Goal: Task Accomplishment & Management: Complete application form

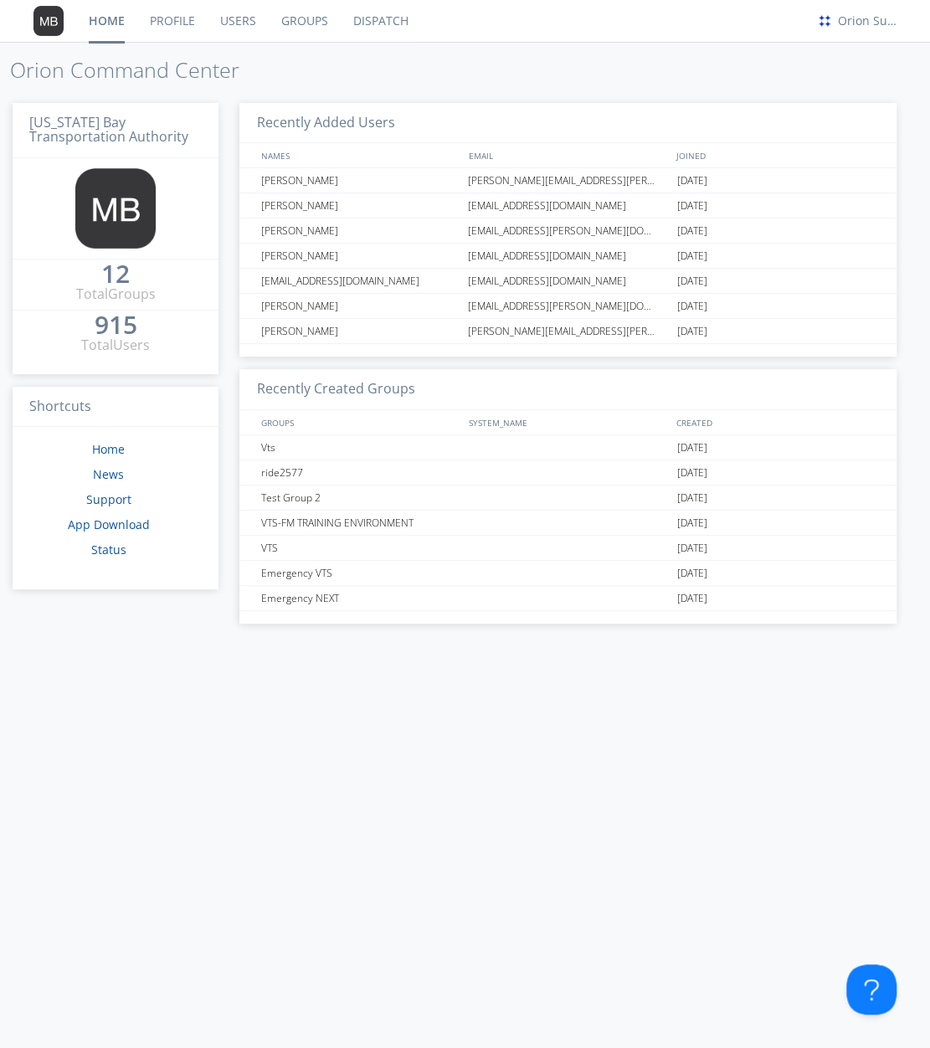
click at [250, 16] on link "Users" at bounding box center [238, 21] width 61 height 42
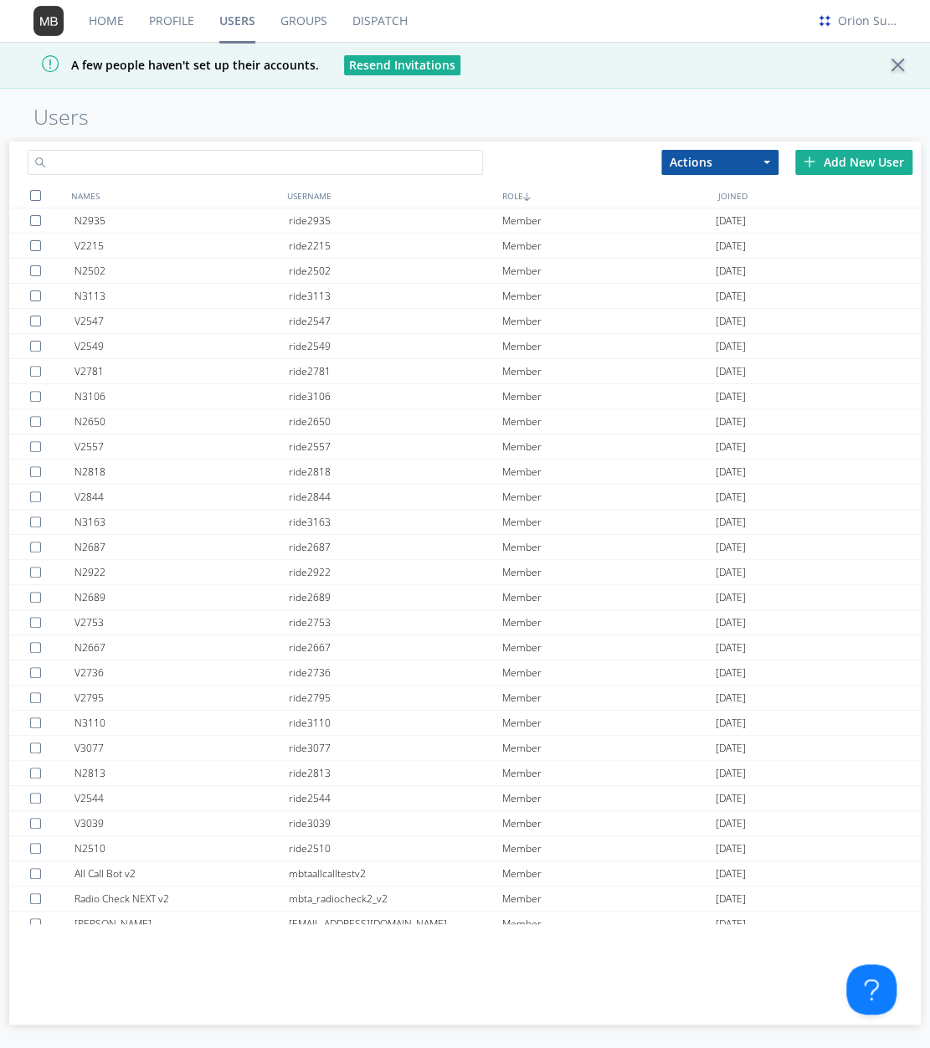
click at [352, 154] on input "text" at bounding box center [256, 162] width 456 height 25
type input "[EMAIL_ADDRESS][PERSON_NAME][DOMAIN_NAME]"
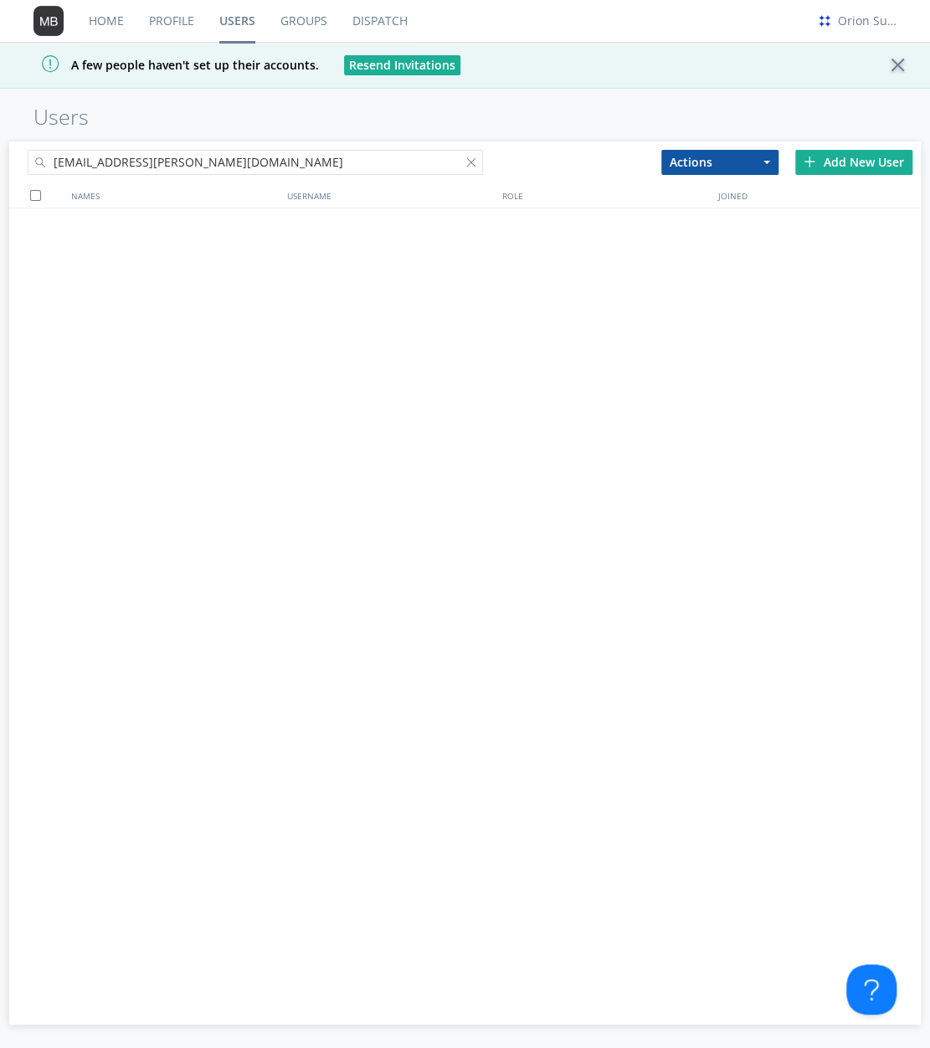
click at [846, 167] on div "Add New User" at bounding box center [854, 162] width 117 height 25
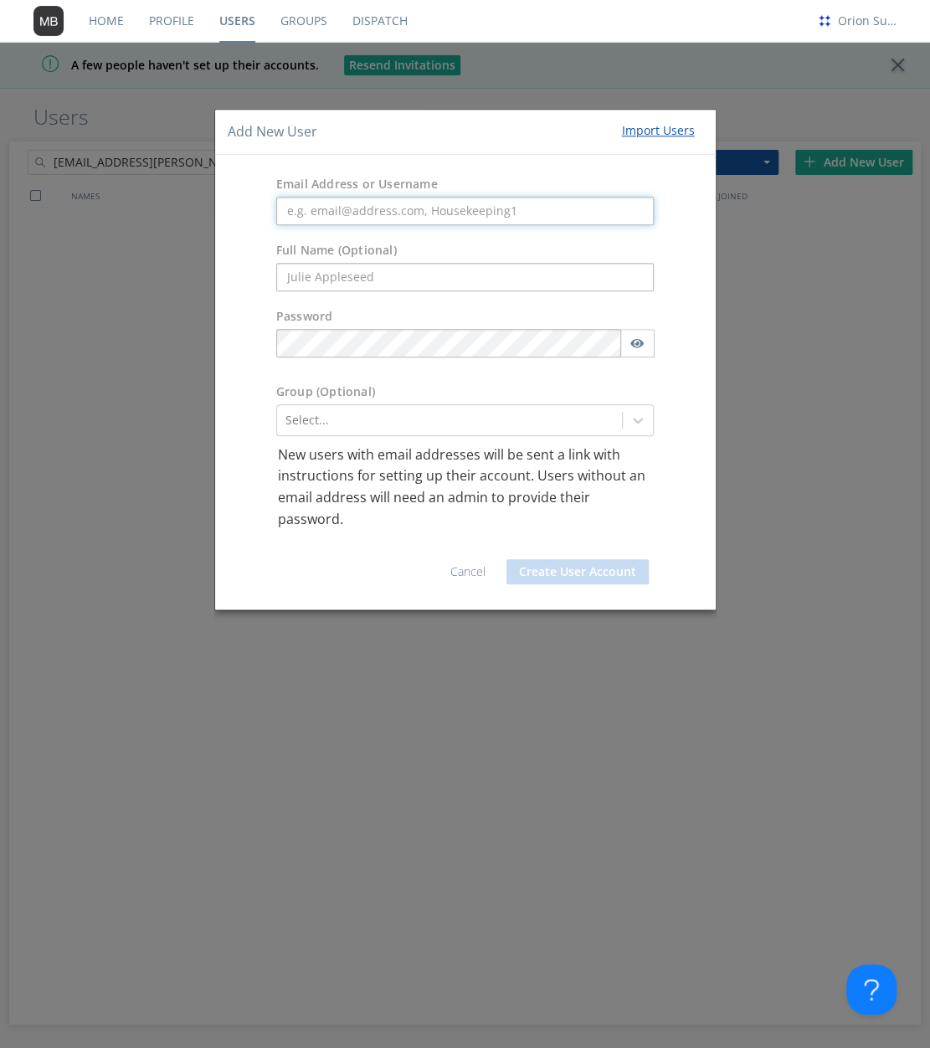
click at [500, 202] on input "text" at bounding box center [465, 211] width 379 height 28
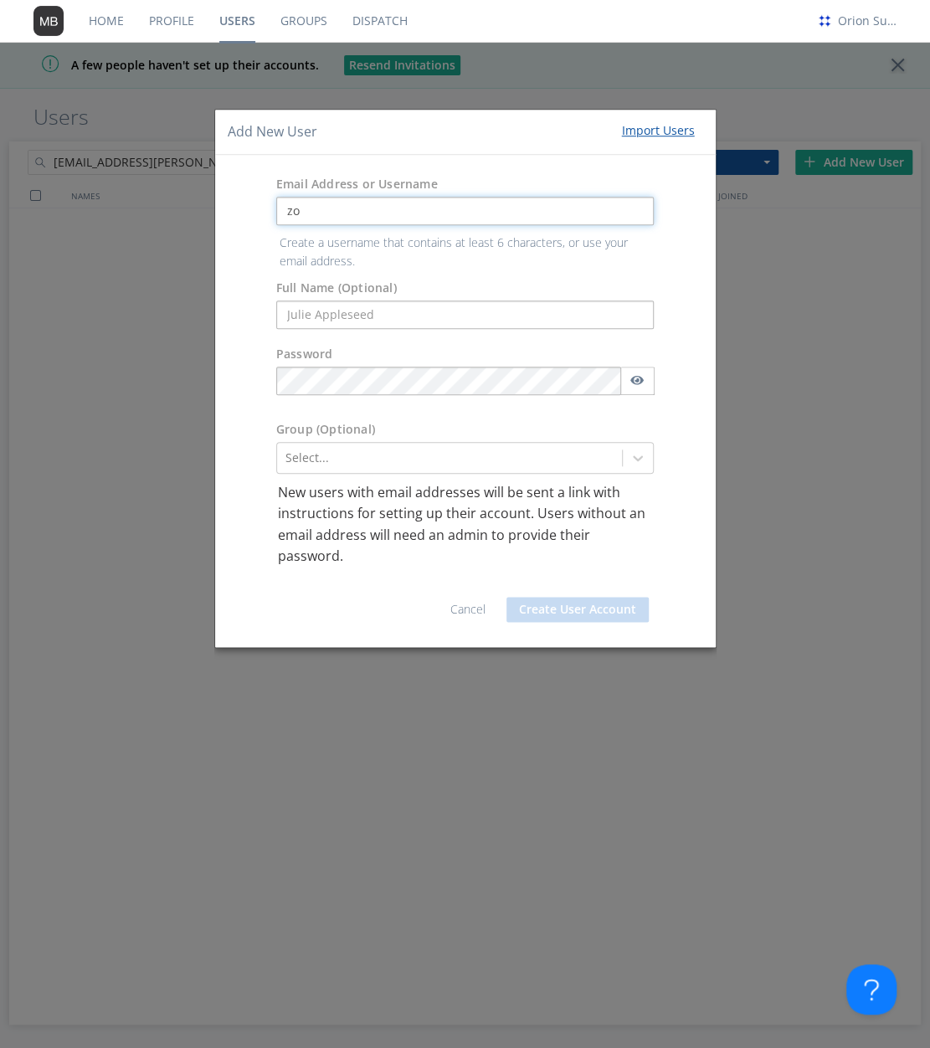
type input "[EMAIL_ADDRESS][PERSON_NAME][DOMAIN_NAME]"
click at [478, 328] on form "Email Address or Username [EMAIL_ADDRESS][PERSON_NAME][DOMAIN_NAME] Create a us…" at bounding box center [466, 400] width 476 height 467
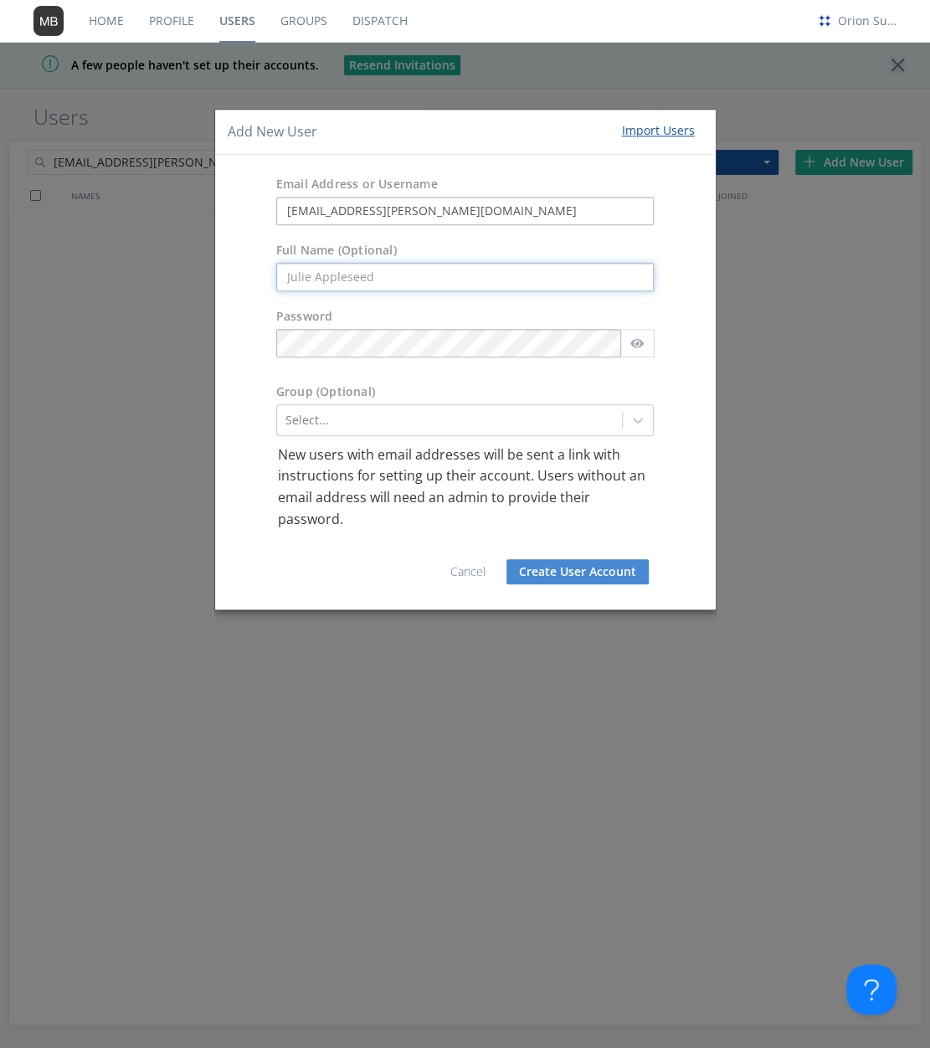
click at [486, 285] on input "text" at bounding box center [465, 277] width 379 height 28
type input "S"
type input "[PERSON_NAME]"
click at [502, 428] on div at bounding box center [450, 420] width 329 height 20
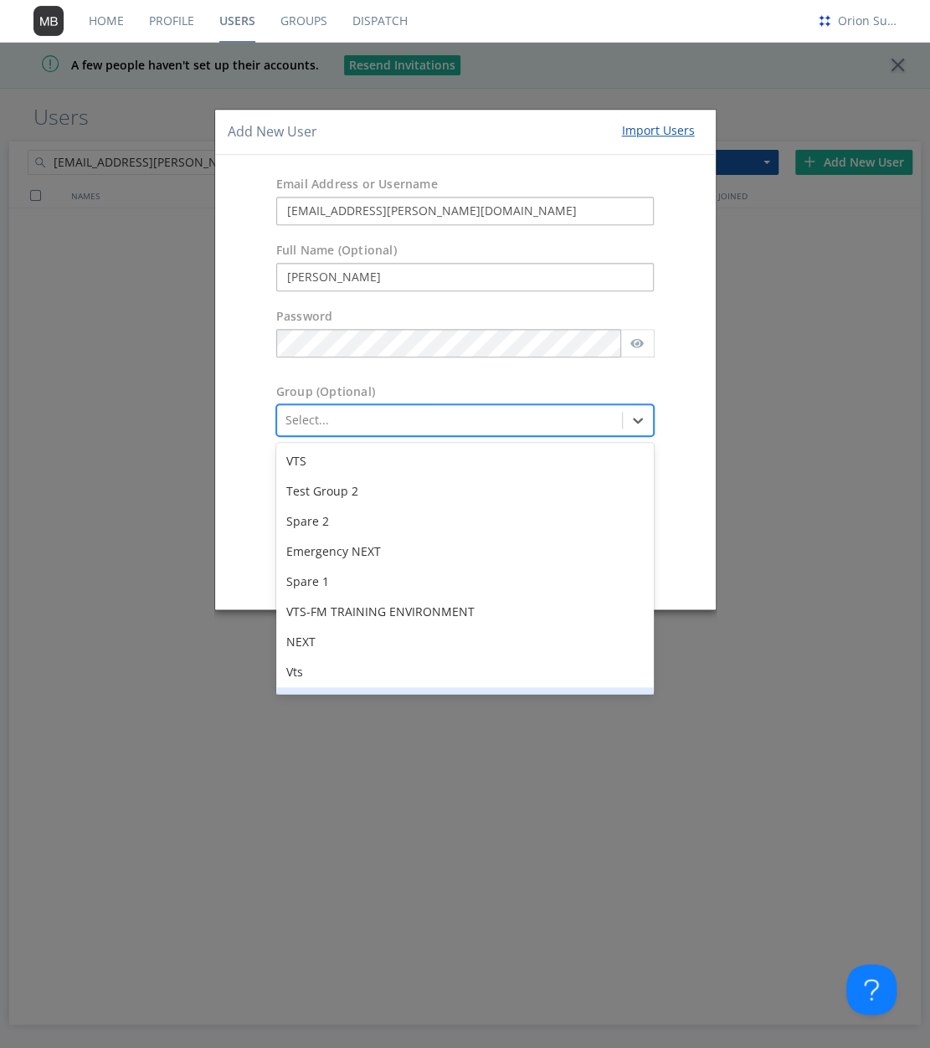
scroll to position [117, 0]
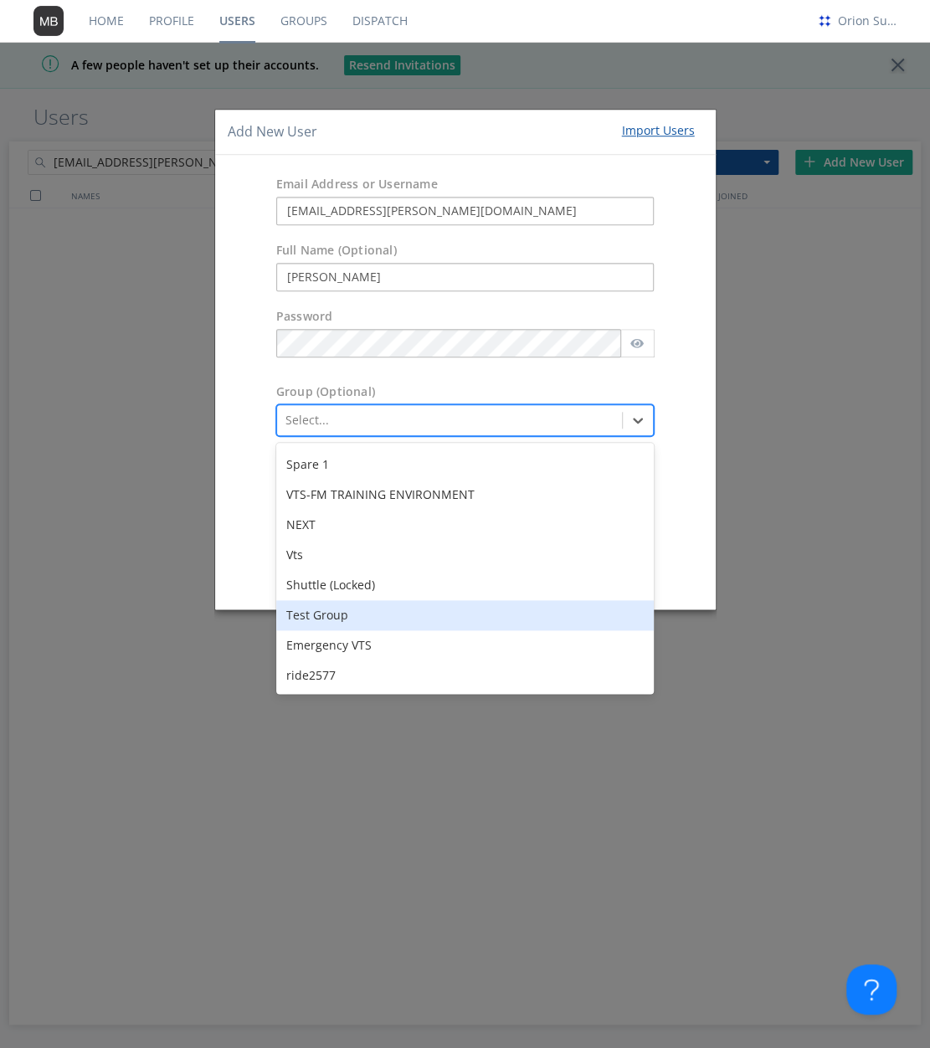
click at [454, 621] on div "Test Group" at bounding box center [465, 615] width 379 height 30
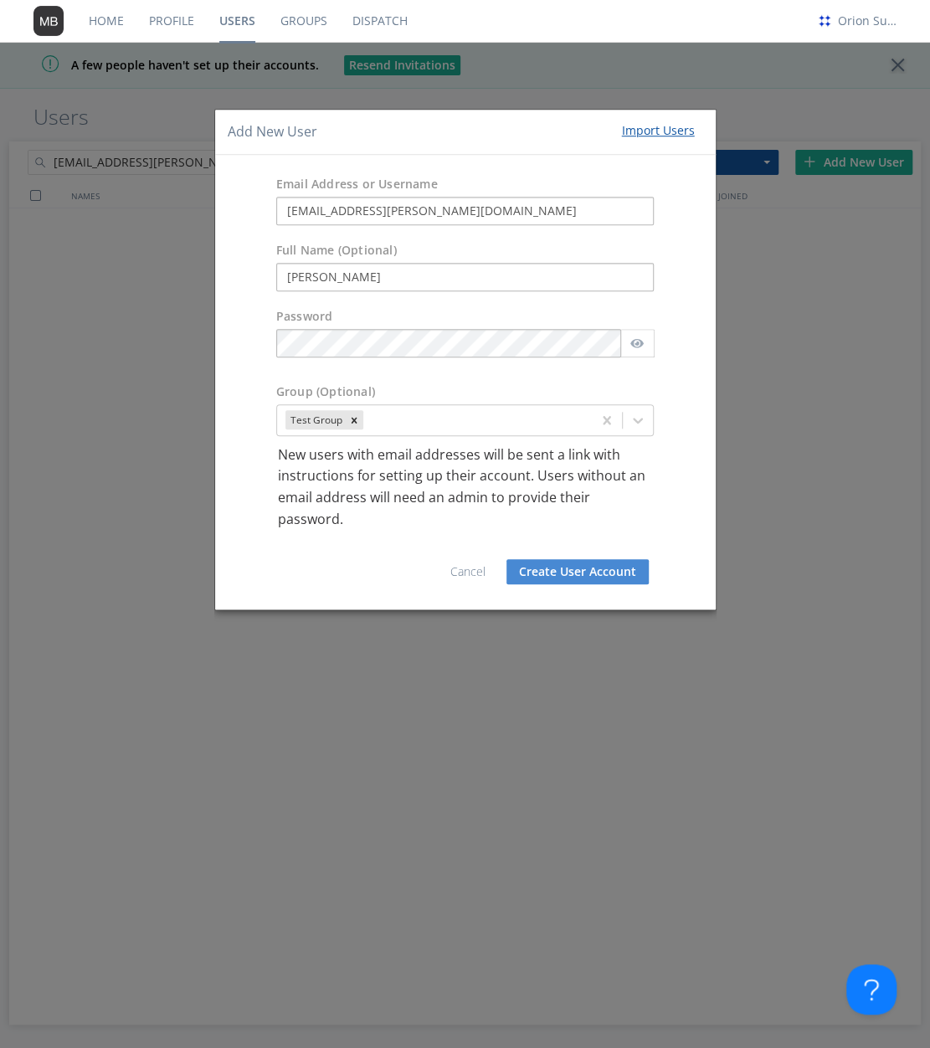
click at [573, 573] on button "Create User Account" at bounding box center [578, 571] width 142 height 25
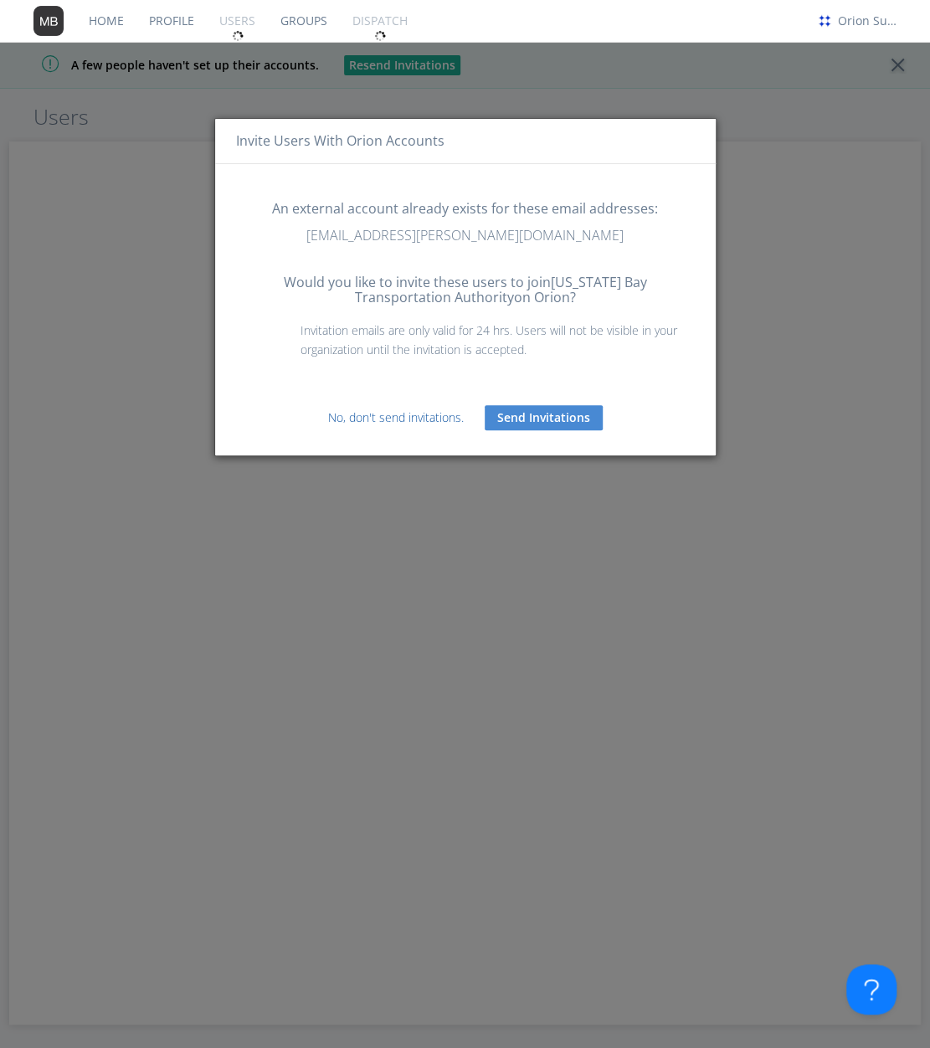
click at [427, 418] on link "No, don't send invitations." at bounding box center [396, 417] width 136 height 16
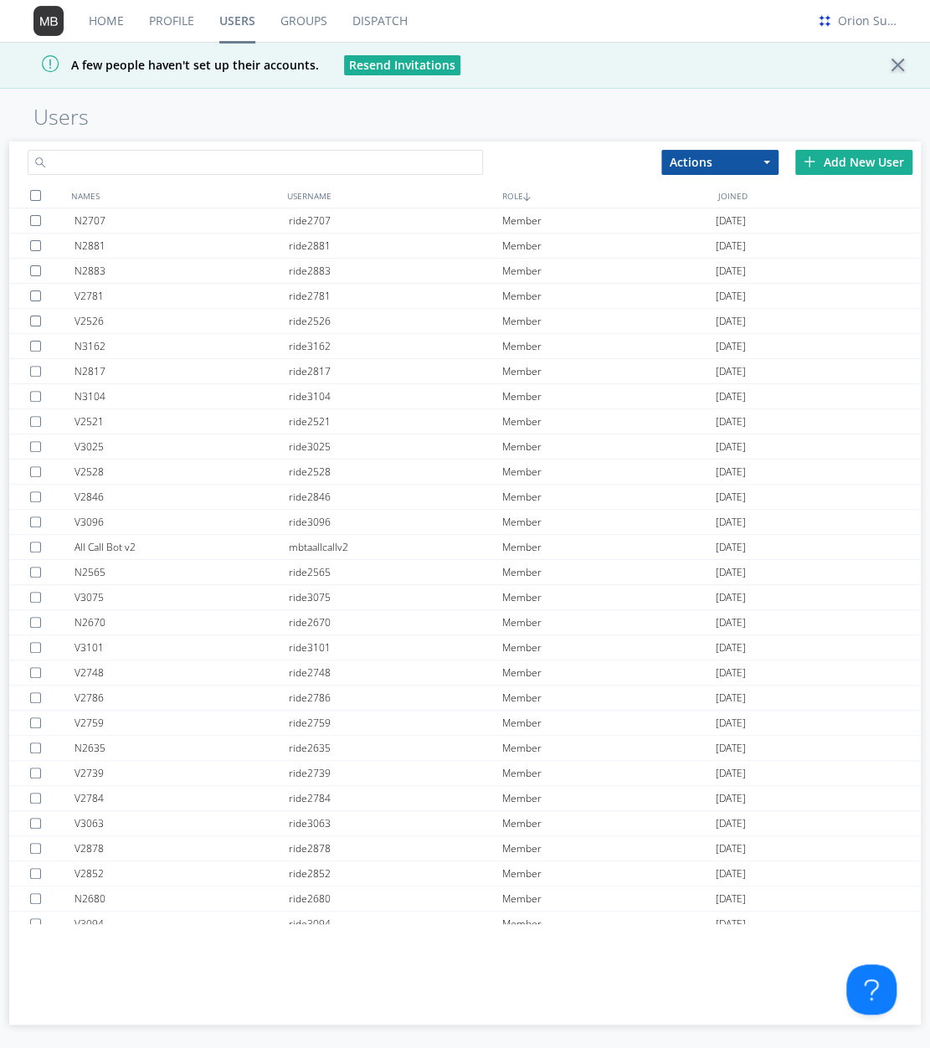
click at [435, 168] on input "text" at bounding box center [256, 162] width 456 height 25
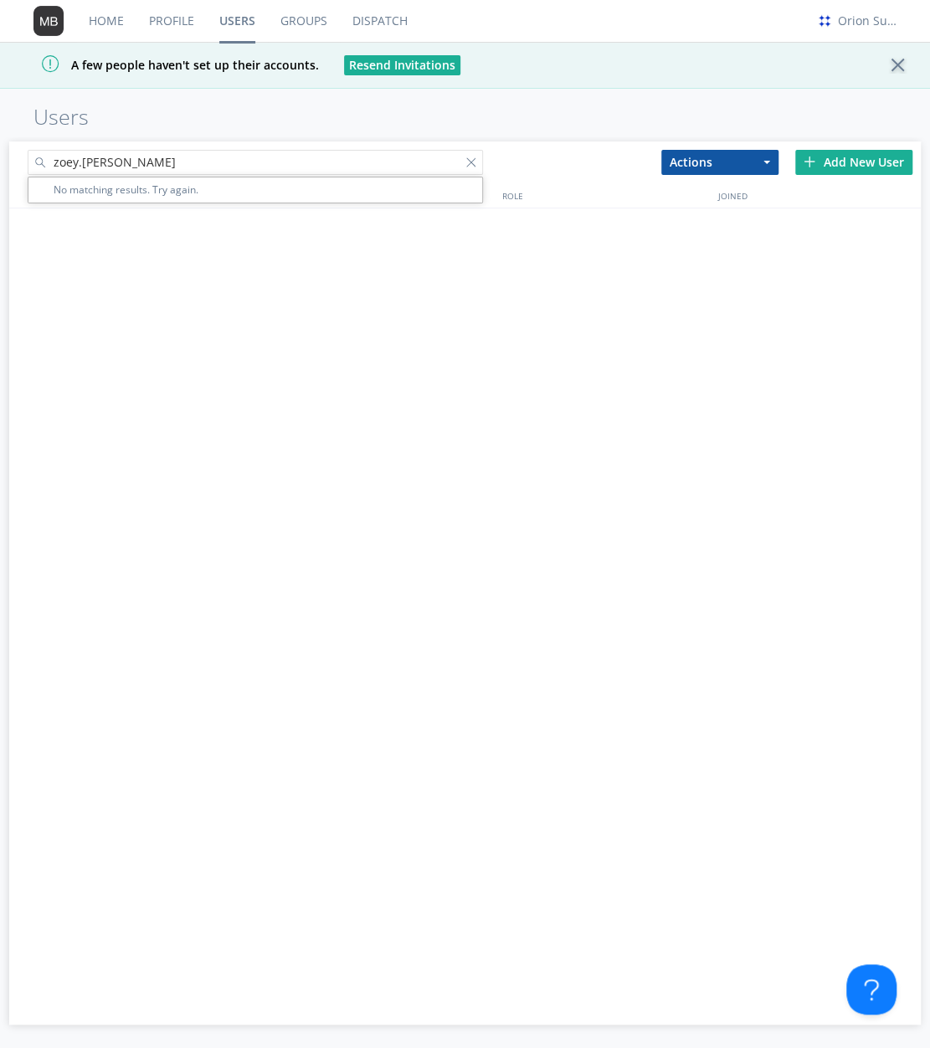
type input "zoey.[PERSON_NAME]"
click at [506, 371] on div "NAMES USERNAME ROLE JOINED" at bounding box center [465, 581] width 912 height 796
